Goal: Task Accomplishment & Management: Use online tool/utility

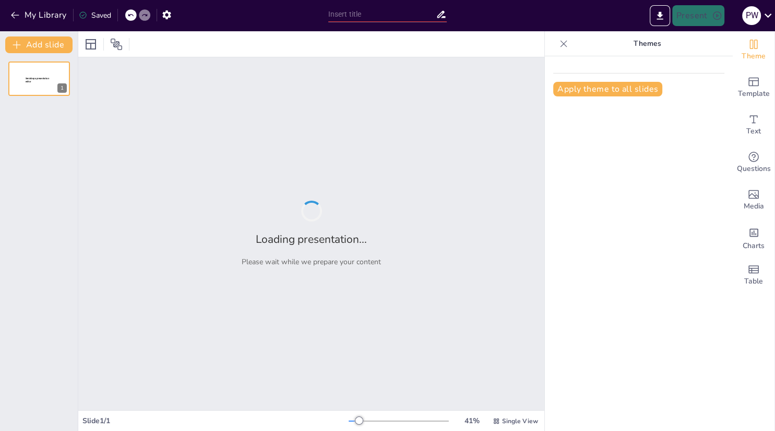
type input "Strategic Planning: Foundations of Effective Management"
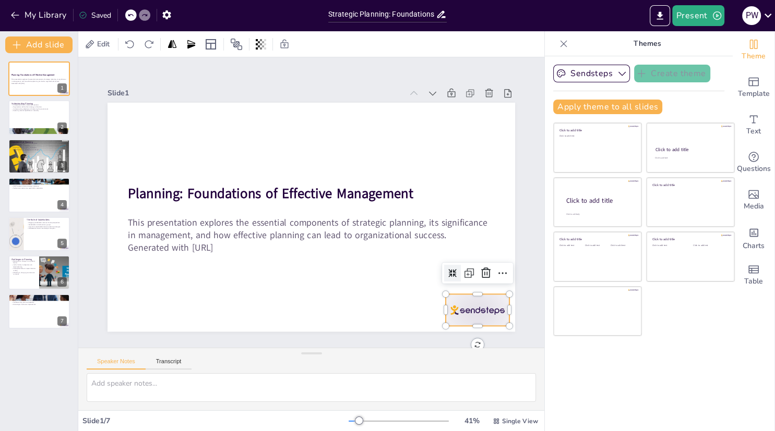
click at [463, 303] on div at bounding box center [477, 310] width 64 height 32
click at [481, 275] on icon at bounding box center [485, 273] width 13 height 13
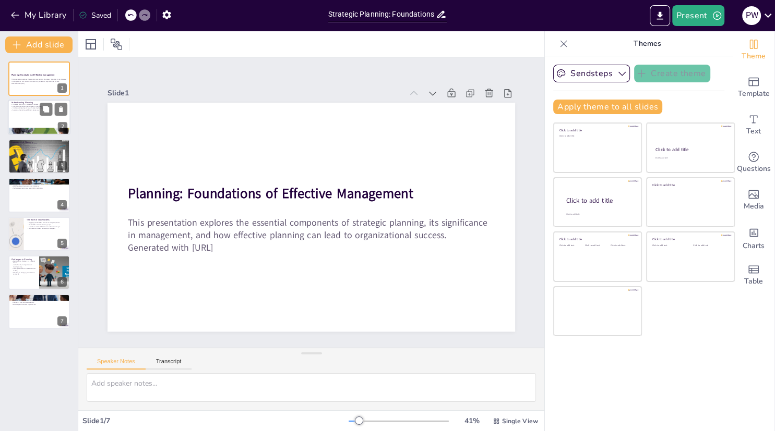
click at [28, 111] on p "Assessing internal capabilities is necessary." at bounding box center [39, 111] width 56 height 2
type textarea "Strategic planning is a structured approach that provides a framework for organ…"
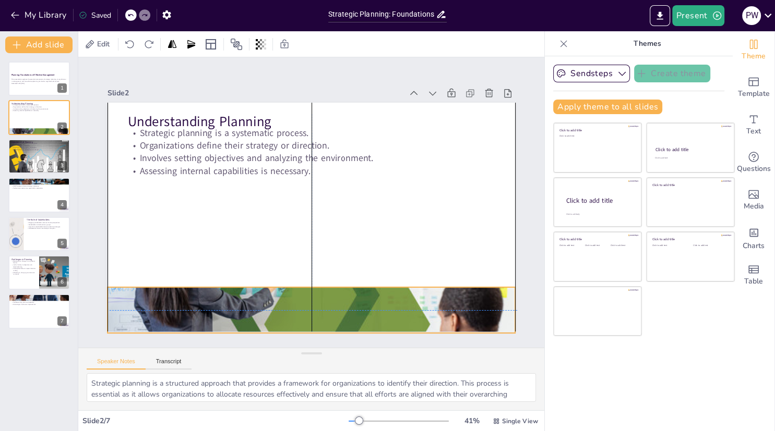
click at [228, 304] on div at bounding box center [310, 310] width 407 height 229
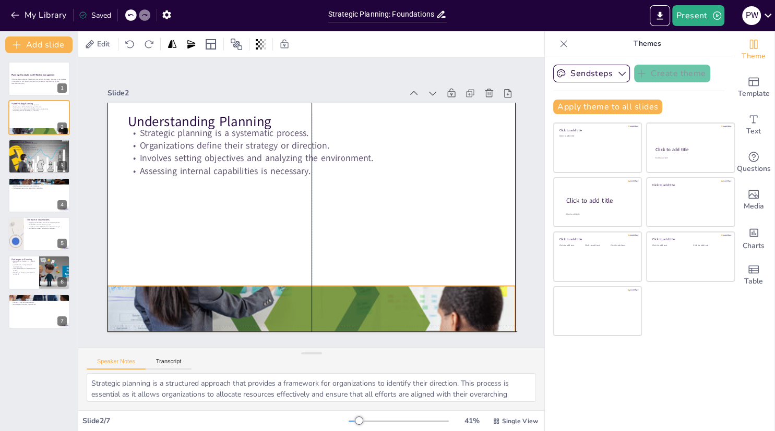
click at [253, 301] on div at bounding box center [310, 309] width 407 height 229
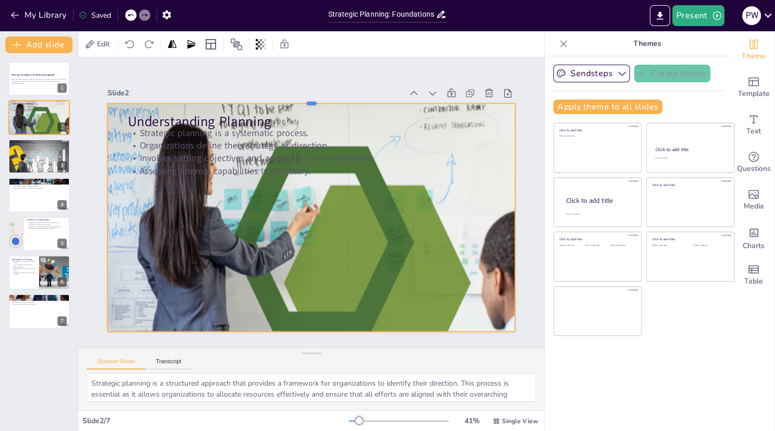
drag, startPoint x: 309, startPoint y: 284, endPoint x: 336, endPoint y: 101, distance: 184.6
click at [336, 101] on div at bounding box center [322, 100] width 406 height 51
click at [622, 76] on icon "button" at bounding box center [622, 73] width 10 height 10
click at [621, 75] on icon "button" at bounding box center [622, 73] width 10 height 10
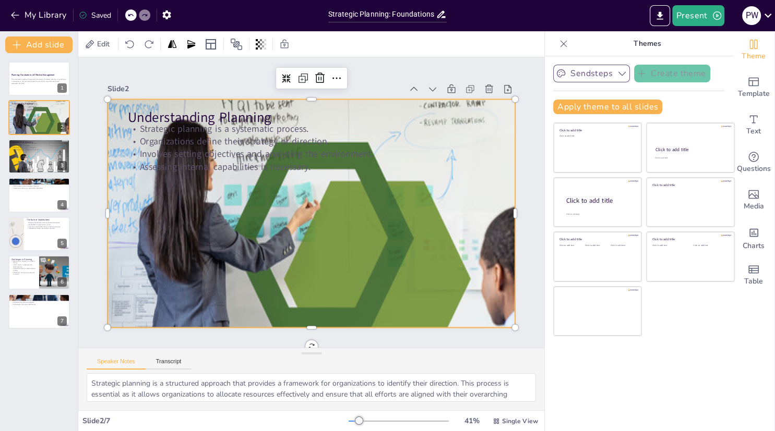
scroll to position [8, 0]
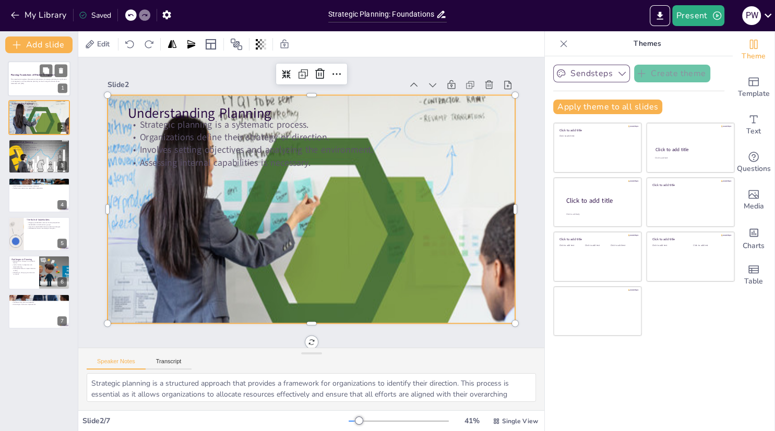
click at [39, 79] on p "This presentation explores the essential components of strategic planning, its …" at bounding box center [39, 81] width 56 height 4
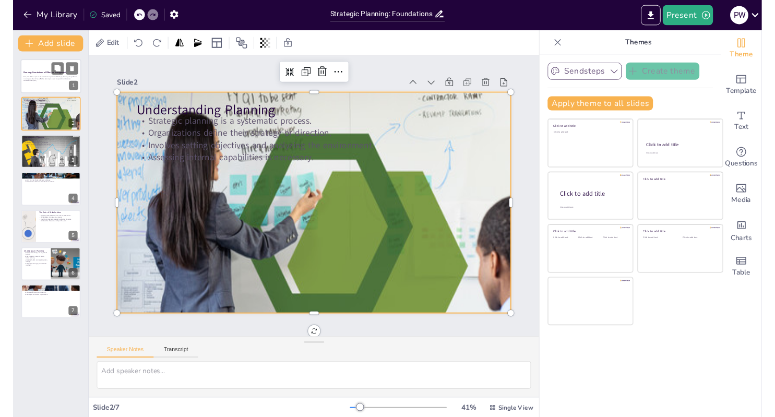
scroll to position [0, 0]
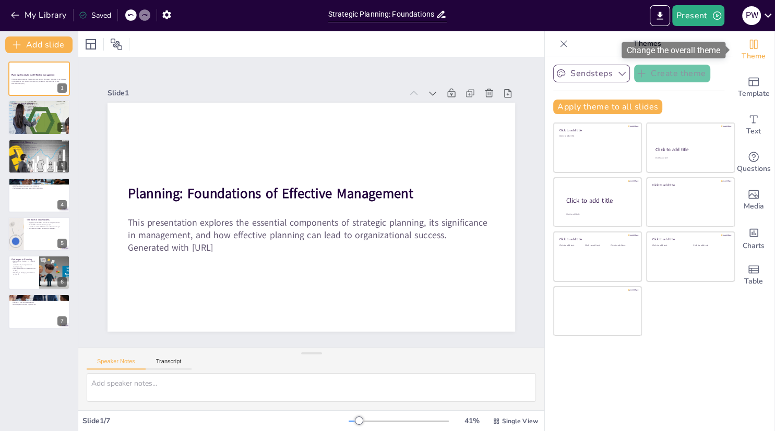
click at [753, 49] on icon "Change the overall theme" at bounding box center [753, 44] width 13 height 13
click at [624, 71] on icon "button" at bounding box center [622, 73] width 10 height 10
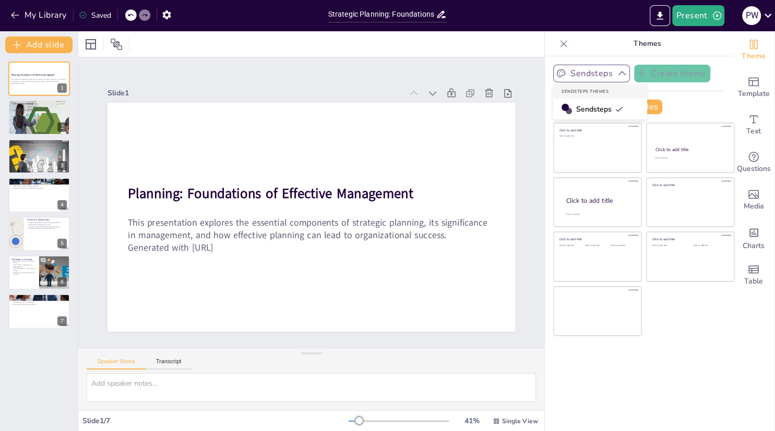
click at [585, 110] on span "Sendsteps" at bounding box center [599, 109] width 47 height 10
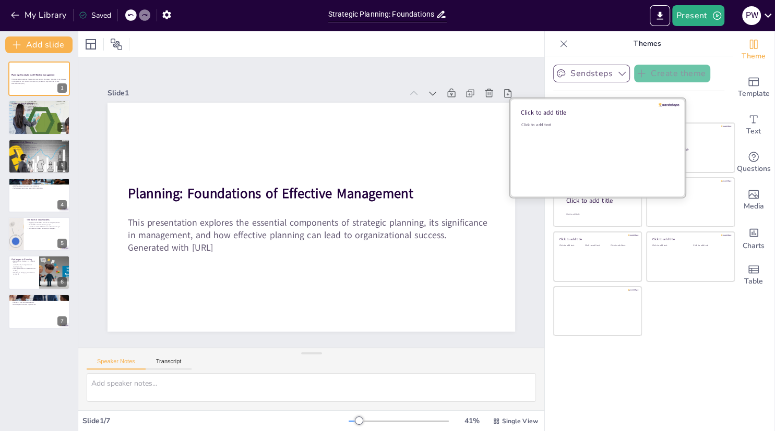
click at [599, 161] on div "Click to add text" at bounding box center [595, 154] width 149 height 65
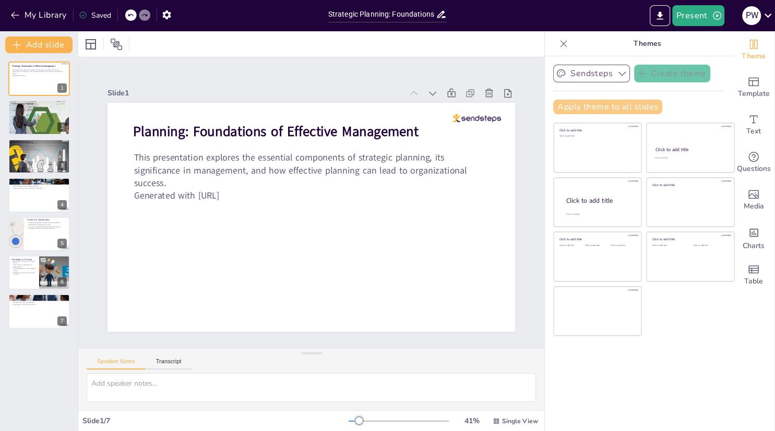
click at [598, 103] on button "Apply theme to all slides" at bounding box center [607, 107] width 109 height 15
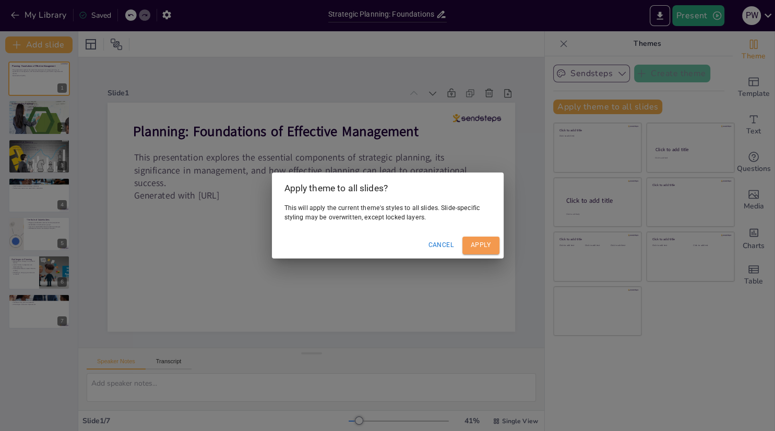
click at [470, 241] on button "Apply" at bounding box center [480, 245] width 37 height 17
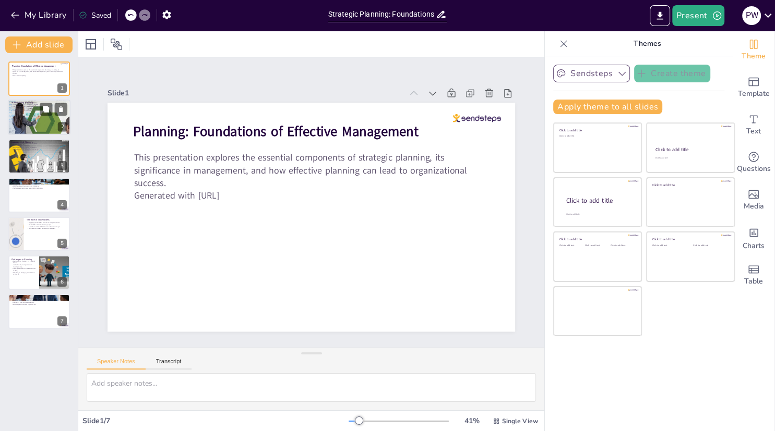
click at [30, 119] on div at bounding box center [43, 125] width 70 height 50
type textarea "Strategic planning is a structured approach that provides a framework for organ…"
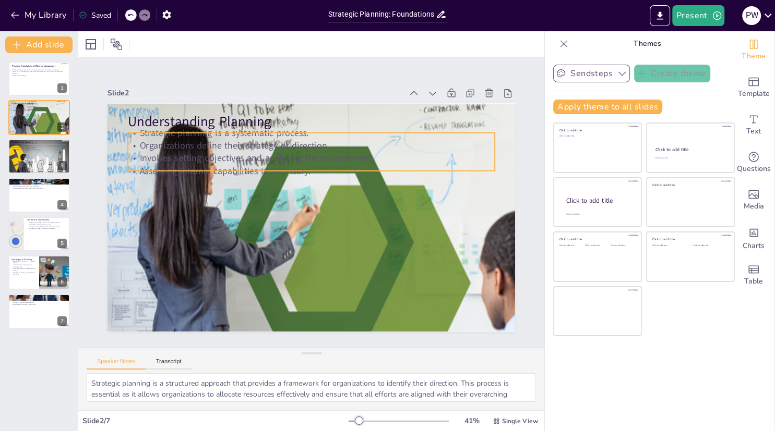
click at [187, 147] on p "Organizations define their strategy or direction." at bounding box center [317, 145] width 366 height 51
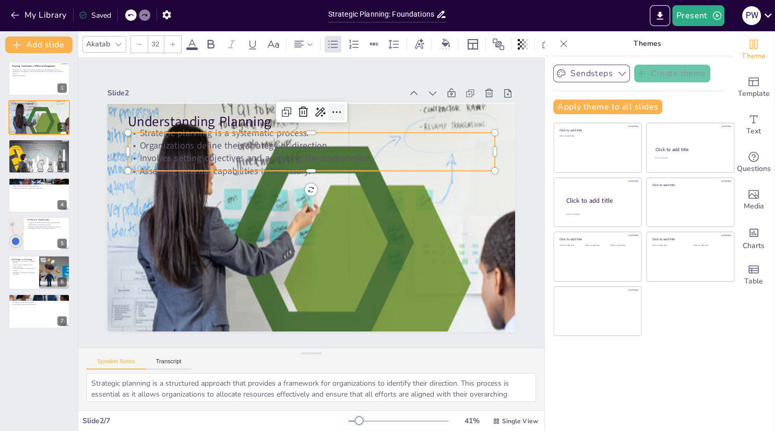
click at [340, 116] on icon at bounding box center [346, 115] width 14 height 14
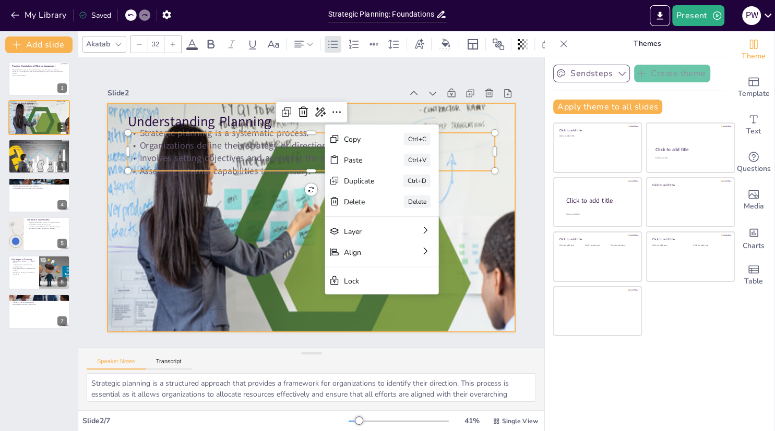
click at [261, 210] on div at bounding box center [336, 263] width 458 height 320
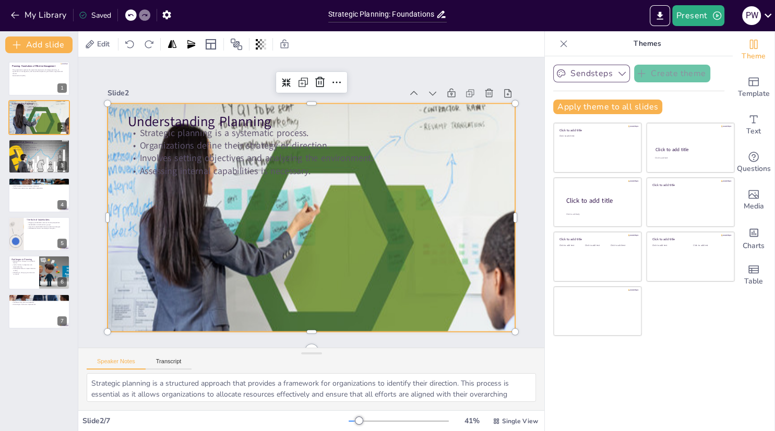
click at [259, 211] on div at bounding box center [336, 263] width 458 height 320
click at [342, 84] on icon at bounding box center [349, 86] width 14 height 14
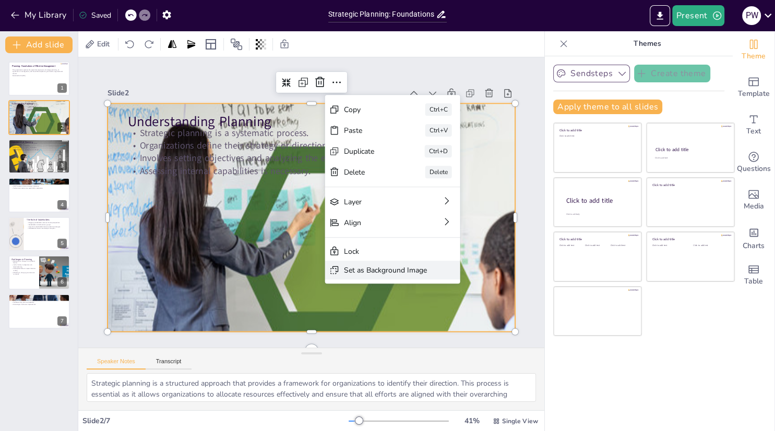
click at [422, 323] on div "Set as Background Image" at bounding box center [463, 328] width 83 height 10
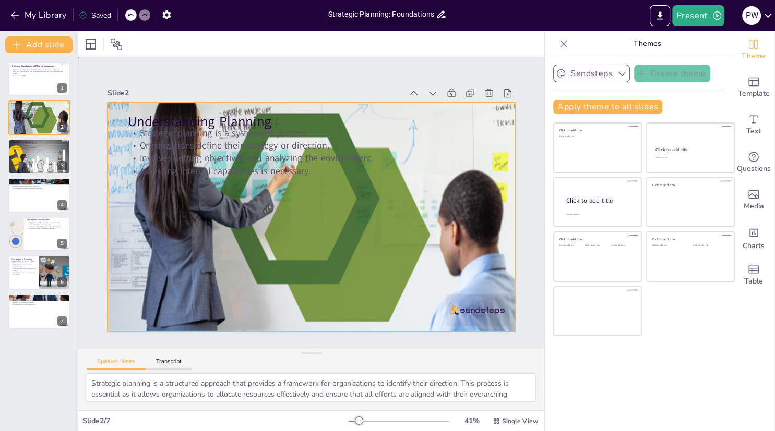
click at [361, 262] on div at bounding box center [309, 216] width 435 height 325
click at [286, 49] on icon at bounding box center [281, 44] width 10 height 10
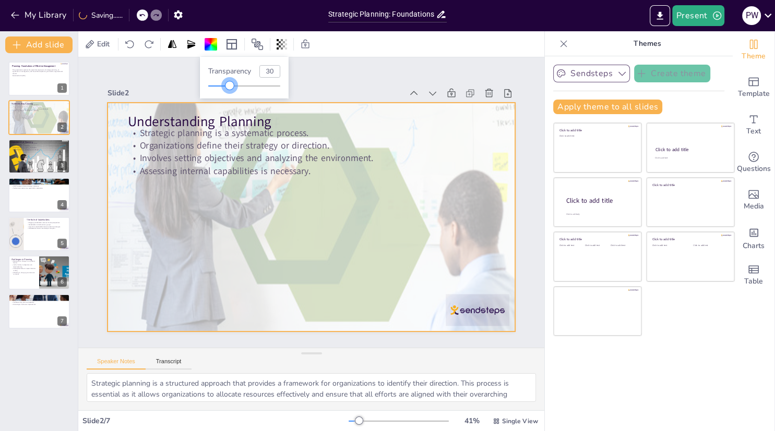
drag, startPoint x: 283, startPoint y: 82, endPoint x: 230, endPoint y: 102, distance: 56.1
click at [230, 102] on body "My Library Saving...... Strategic Planning: Foundations of Effective Management…" at bounding box center [387, 215] width 775 height 431
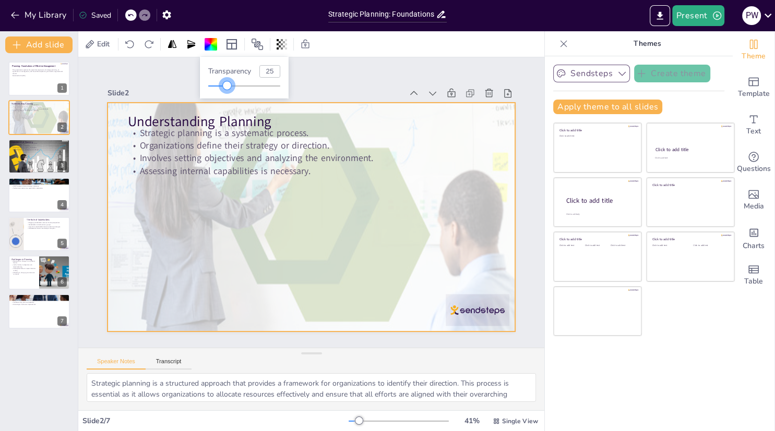
type input "24"
drag, startPoint x: 231, startPoint y: 85, endPoint x: 226, endPoint y: 89, distance: 6.4
click at [226, 89] on div at bounding box center [225, 85] width 8 height 8
click at [33, 160] on div at bounding box center [39, 156] width 63 height 37
type textarea "A well-defined roadmap is essential for guiding organizations towards their obj…"
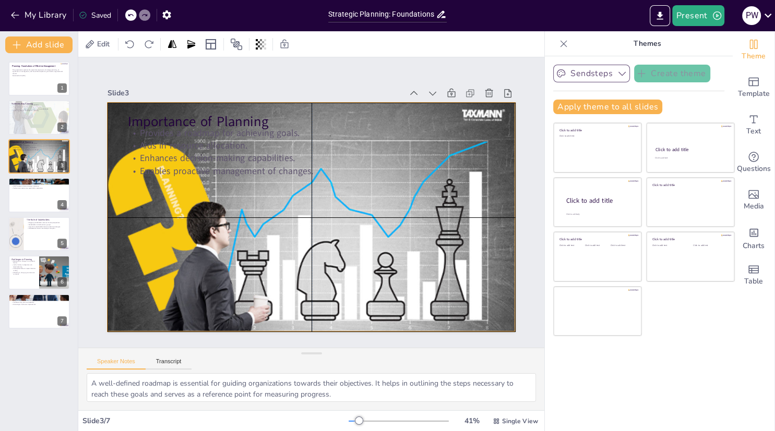
click at [260, 220] on div at bounding box center [310, 217] width 407 height 239
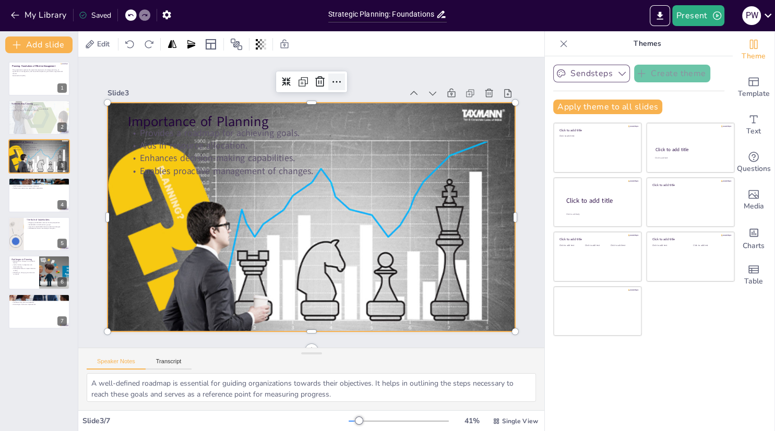
click at [342, 83] on icon at bounding box center [349, 85] width 14 height 14
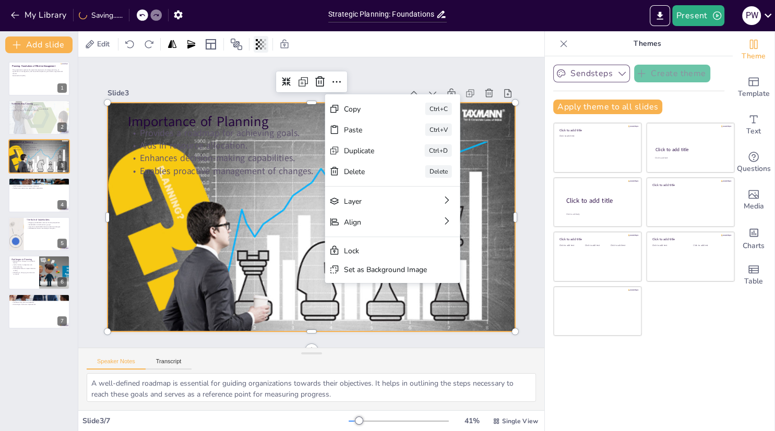
click at [256, 45] on div at bounding box center [260, 44] width 15 height 17
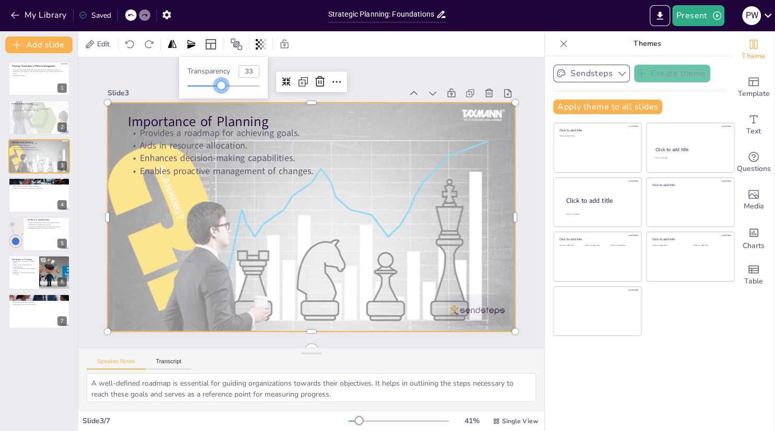
drag, startPoint x: 223, startPoint y: 87, endPoint x: 209, endPoint y: 87, distance: 14.1
click at [209, 87] on div at bounding box center [204, 86] width 34 height 1
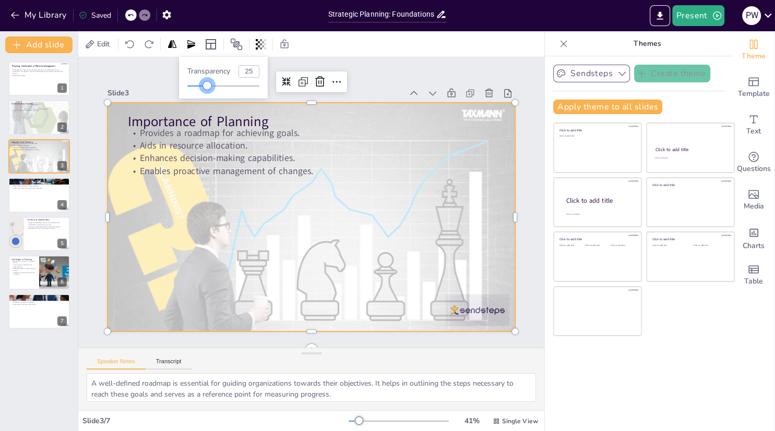
type input "24"
click at [204, 87] on div at bounding box center [207, 85] width 8 height 8
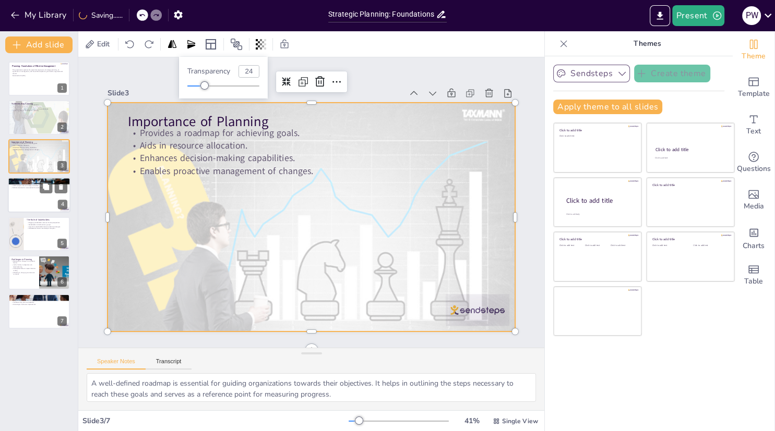
click at [52, 199] on div at bounding box center [39, 194] width 63 height 35
type textarea "Mission and vision statements are foundational elements of strategic planning. …"
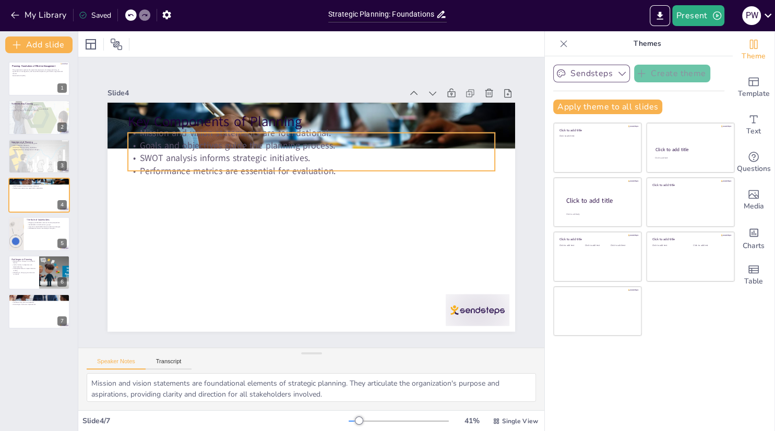
click at [355, 131] on div "Key Components of Planning Mission and vision statements are foundational. Goal…" at bounding box center [309, 217] width 429 height 271
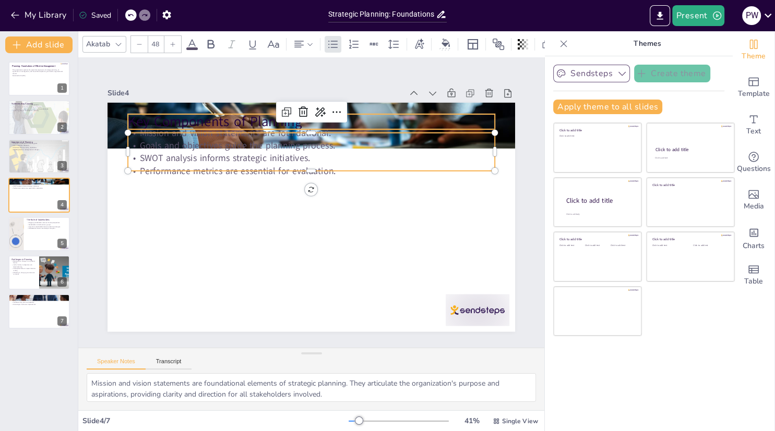
click at [395, 118] on p "Key Components of Planning" at bounding box center [311, 121] width 367 height 19
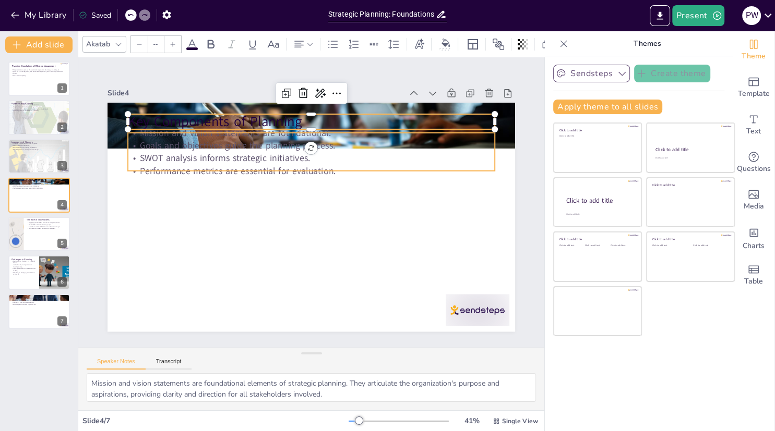
type input "32"
click at [435, 139] on p "Mission and vision statements are foundational." at bounding box center [311, 133] width 367 height 13
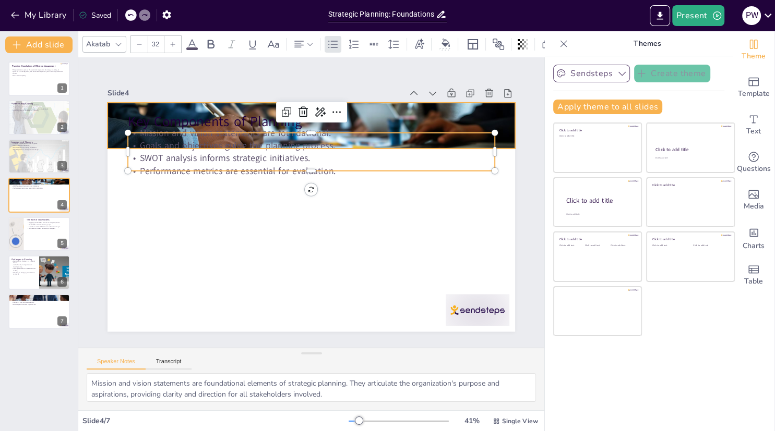
click at [505, 114] on div at bounding box center [388, 194] width 304 height 432
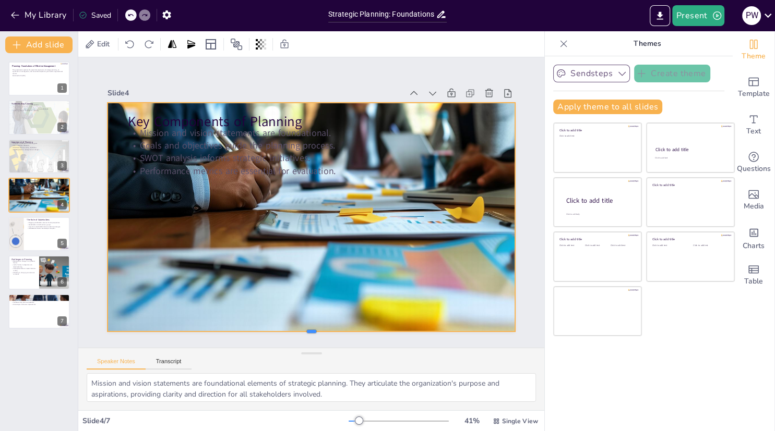
drag, startPoint x: 310, startPoint y: 149, endPoint x: 315, endPoint y: 332, distance: 183.2
click at [315, 332] on div "Key Components of Planning Mission and vision statements are foundational. Goal…" at bounding box center [310, 217] width 407 height 229
click at [258, 46] on icon at bounding box center [261, 44] width 10 height 10
click at [315, 84] on icon at bounding box center [319, 82] width 13 height 13
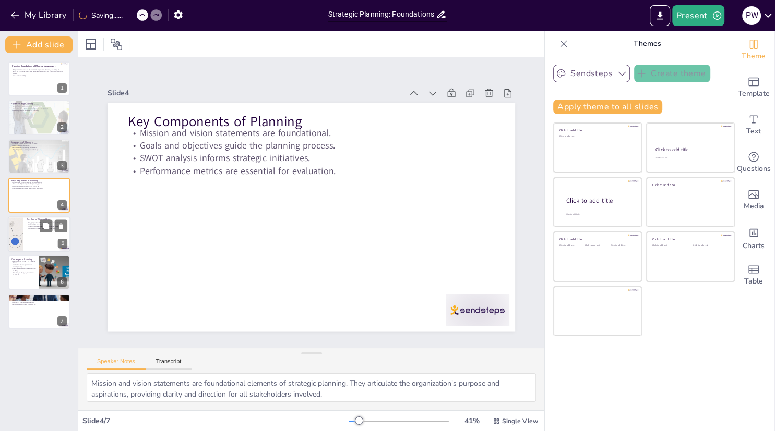
click at [39, 228] on p "Collaboration fosters ownership of the plan." at bounding box center [47, 228] width 41 height 2
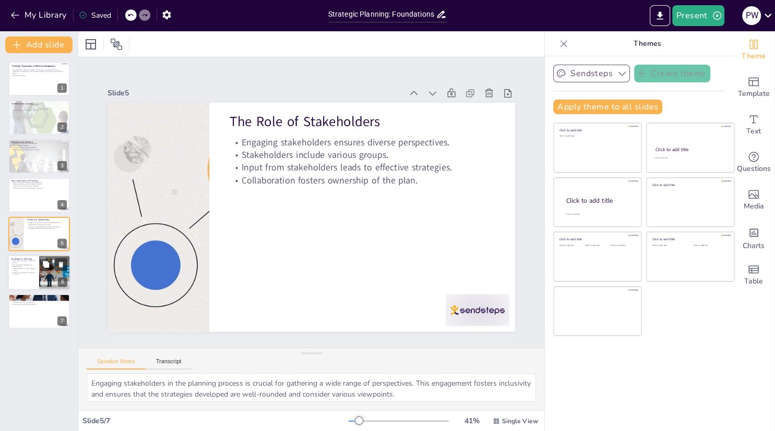
click at [44, 283] on div at bounding box center [54, 272] width 63 height 35
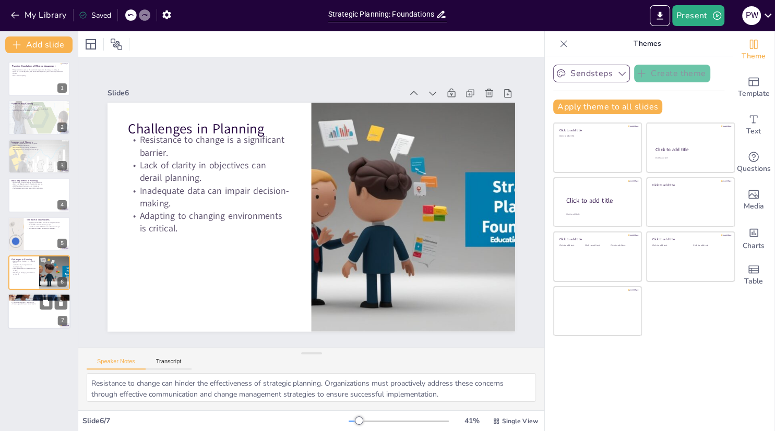
click at [30, 303] on p "Facilitates long-term sustainability." at bounding box center [39, 302] width 56 height 2
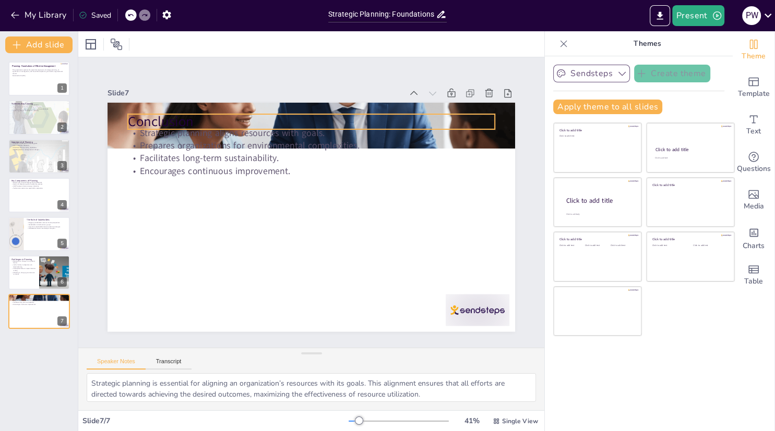
click at [429, 120] on p "Conclusion" at bounding box center [311, 121] width 367 height 19
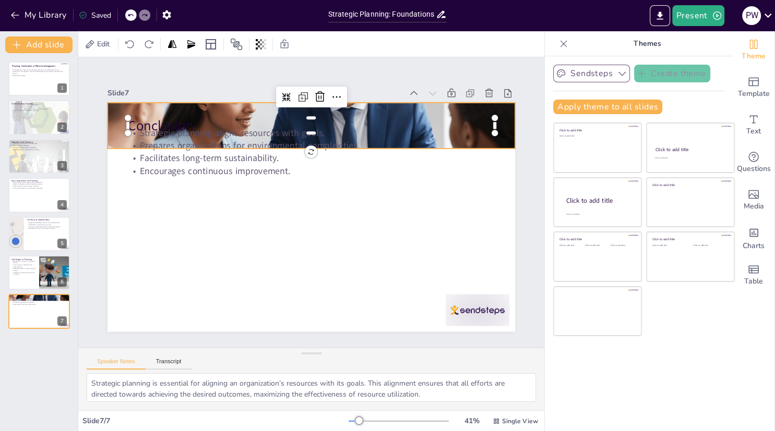
click at [507, 116] on div at bounding box center [310, 125] width 407 height 279
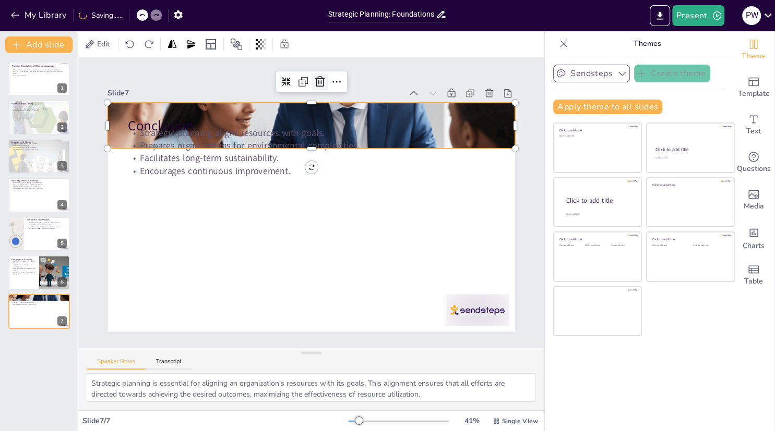
click at [316, 83] on icon at bounding box center [319, 81] width 9 height 10
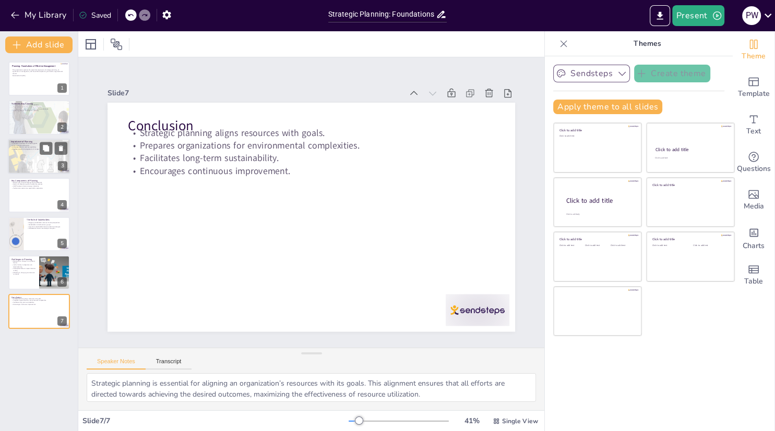
click at [37, 165] on div at bounding box center [39, 156] width 63 height 37
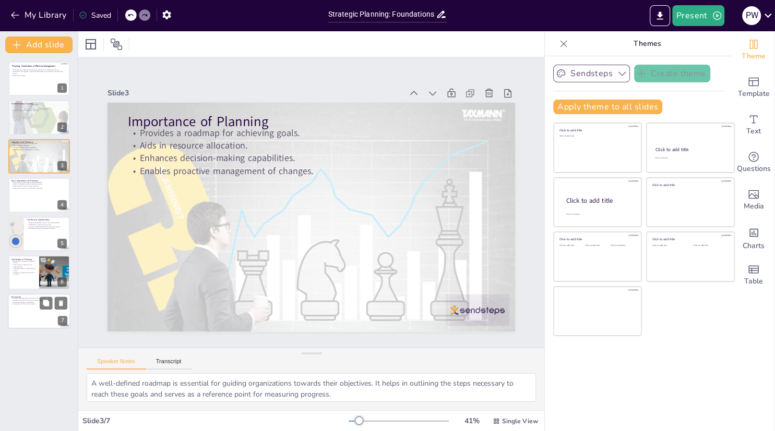
click at [34, 318] on div at bounding box center [39, 311] width 63 height 35
type textarea "Strategic planning is essential for aligning an organization’s resources with i…"
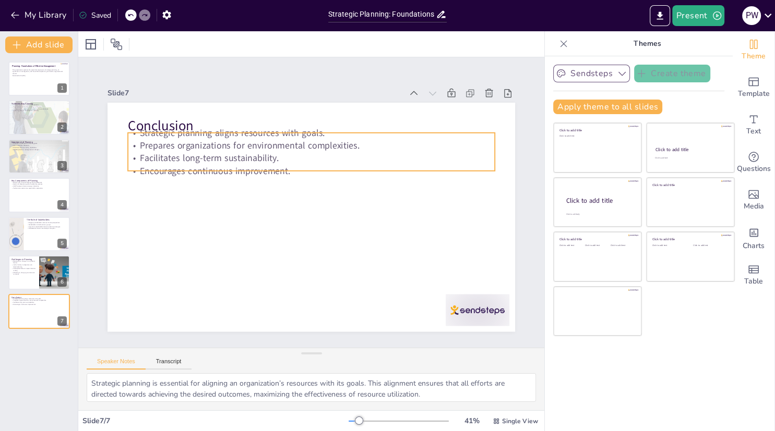
click at [189, 140] on p "Prepares organizations for environmental complexities." at bounding box center [311, 145] width 367 height 13
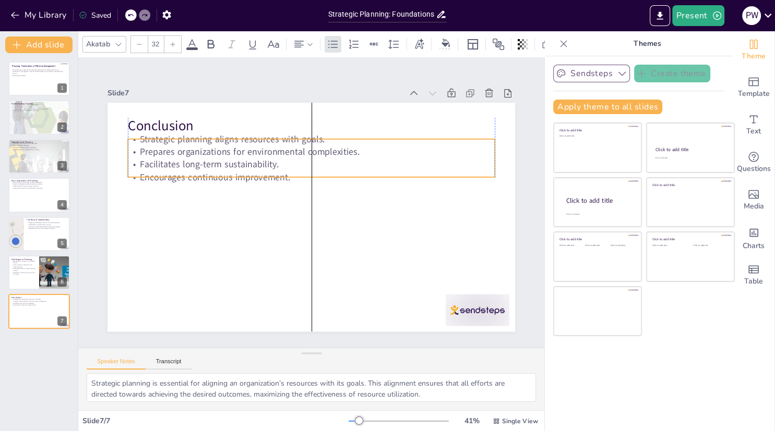
drag, startPoint x: 309, startPoint y: 145, endPoint x: 306, endPoint y: 151, distance: 6.8
click at [306, 151] on p "Prepares organizations for environmental complexities." at bounding box center [344, 165] width 281 height 255
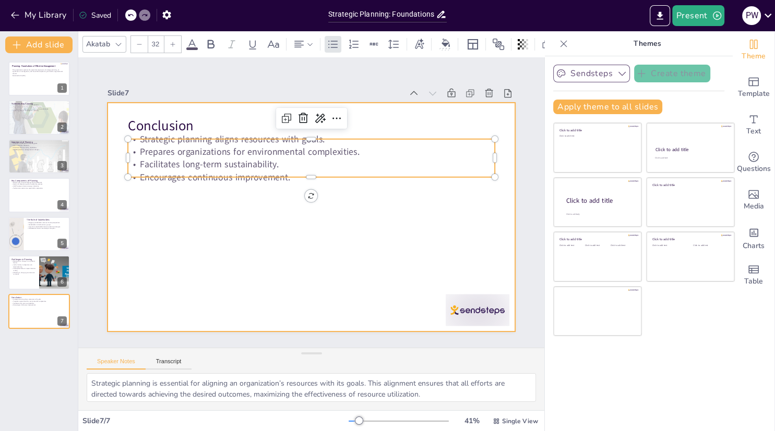
click at [231, 197] on div at bounding box center [310, 217] width 407 height 229
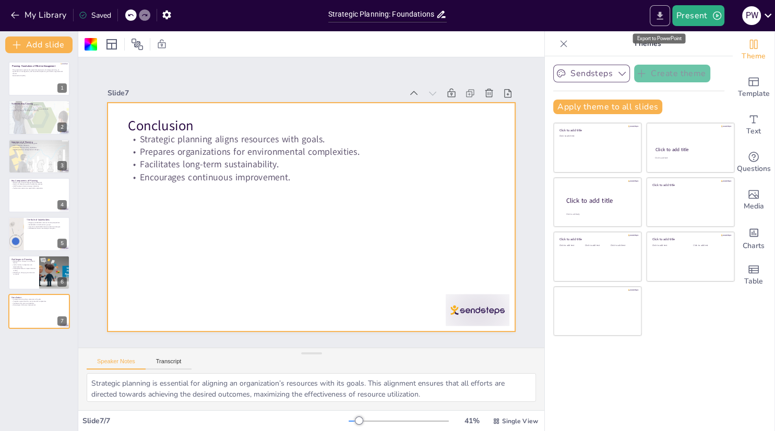
click at [656, 13] on icon "Export to PowerPoint" at bounding box center [659, 15] width 11 height 11
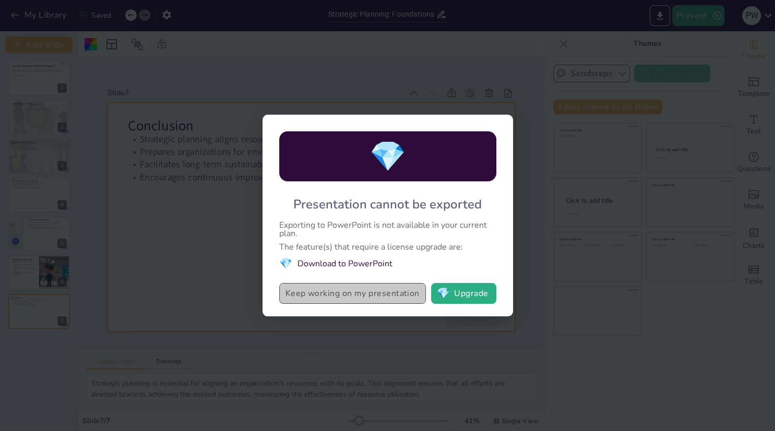
click at [388, 295] on button "Keep working on my presentation" at bounding box center [352, 293] width 147 height 21
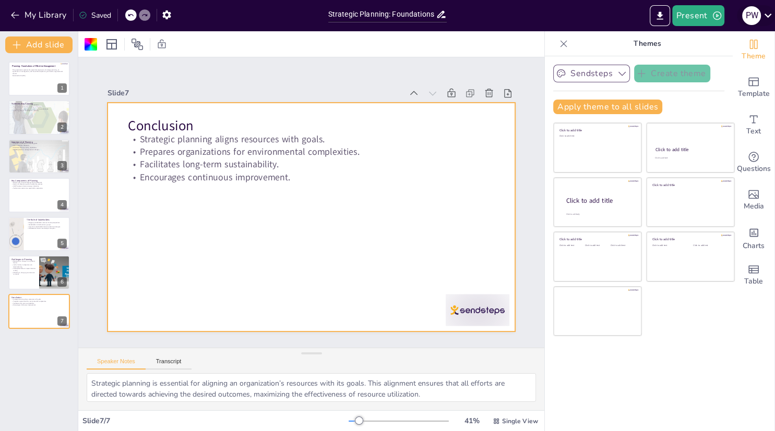
click at [762, 21] on icon at bounding box center [767, 15] width 14 height 14
